Goal: Contribute content: Contribute content

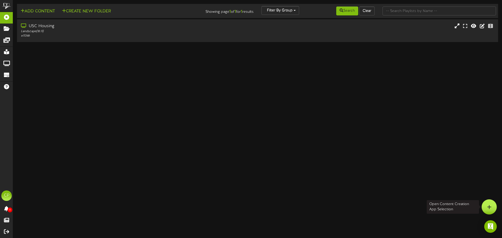
click at [492, 206] on div at bounding box center [489, 207] width 15 height 15
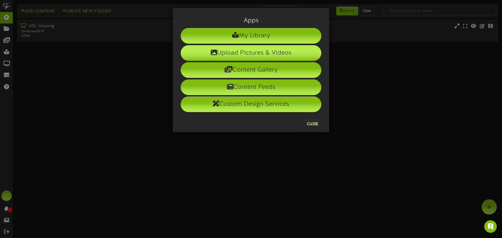
click at [256, 53] on li "Upload Pictures & Videos" at bounding box center [251, 53] width 141 height 16
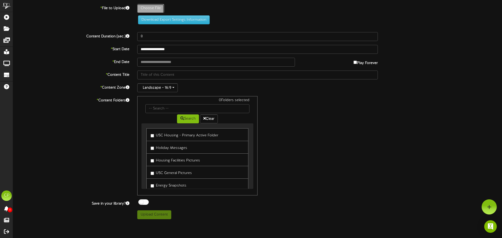
type input "**********"
type input "Shakeout2025"
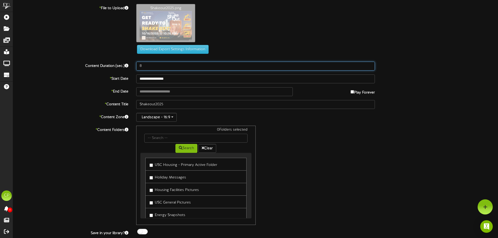
click at [149, 66] on input "8" at bounding box center [255, 66] width 239 height 9
type input "12"
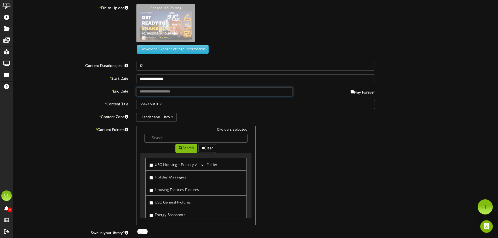
click at [217, 94] on input "text" at bounding box center [214, 91] width 156 height 9
type input "**********"
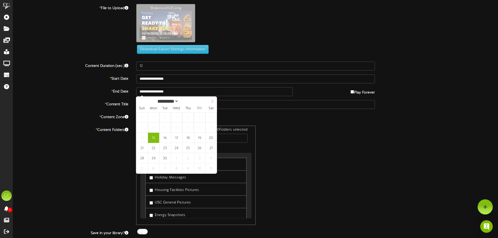
select select "*"
click at [210, 102] on span at bounding box center [212, 101] width 9 height 9
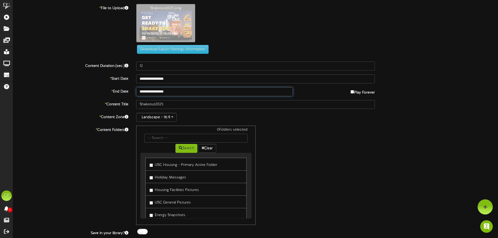
type input "**********"
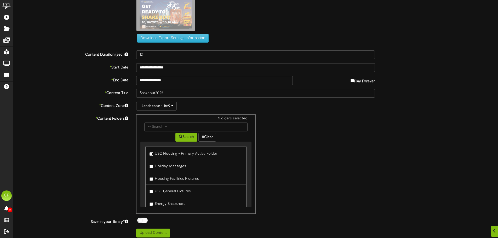
scroll to position [15, 0]
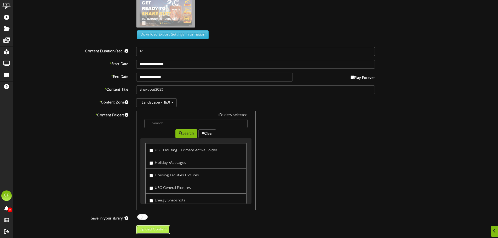
click at [156, 230] on button "Upload Content" at bounding box center [153, 230] width 34 height 9
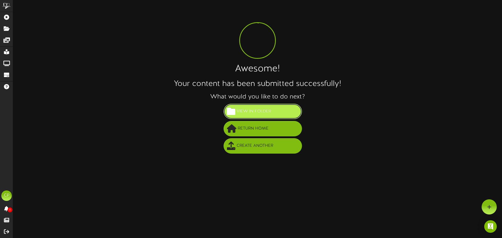
click at [261, 109] on span "View in Folder" at bounding box center [253, 111] width 37 height 9
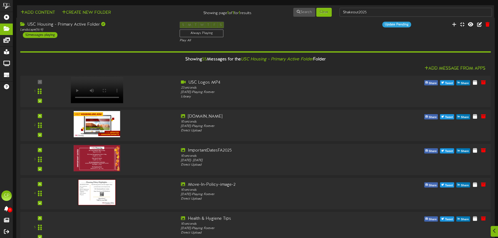
scroll to position [2, 0]
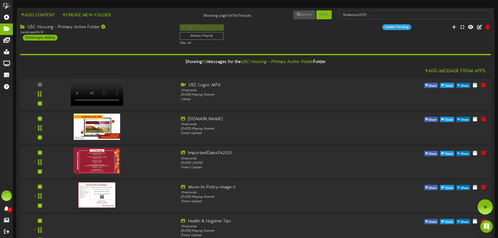
scroll to position [1562, 0]
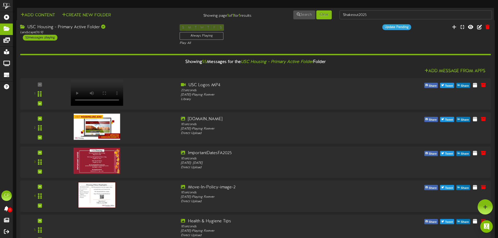
scroll to position [1431, 0]
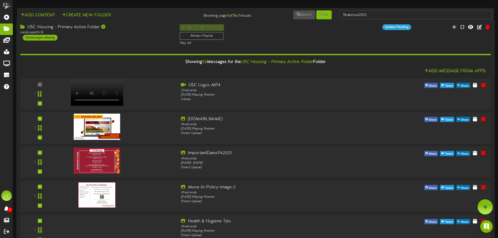
scroll to position [1065, 0]
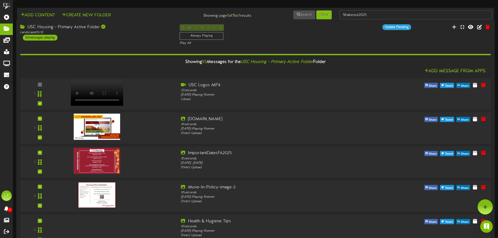
scroll to position [698, 0]
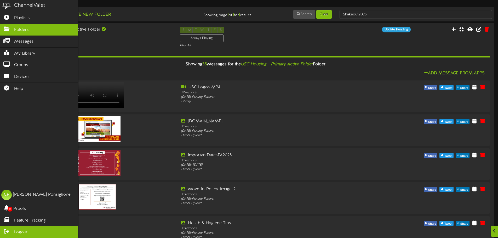
scroll to position [0, 0]
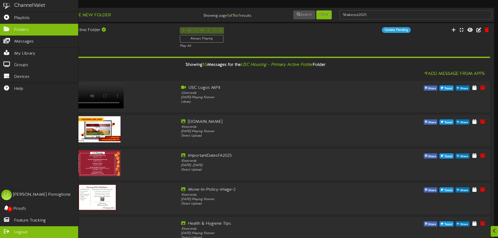
click at [19, 227] on link "Logout" at bounding box center [39, 233] width 78 height 12
